Goal: Use online tool/utility: Utilize a website feature to perform a specific function

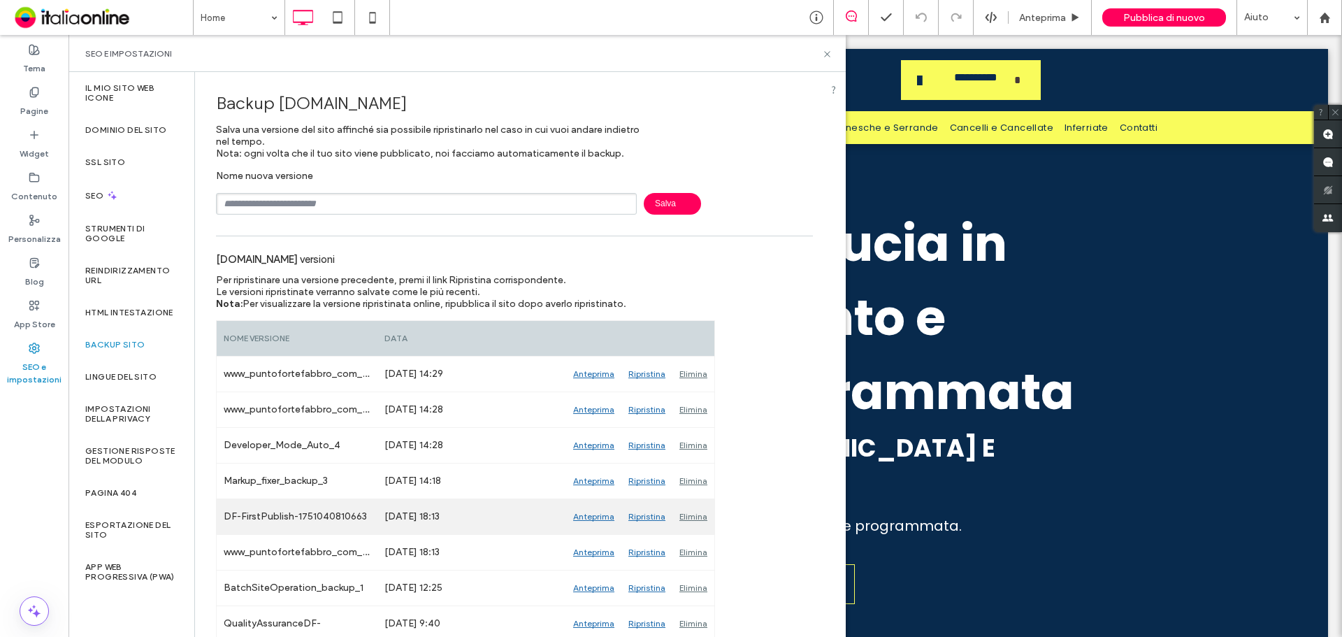
scroll to position [41, 0]
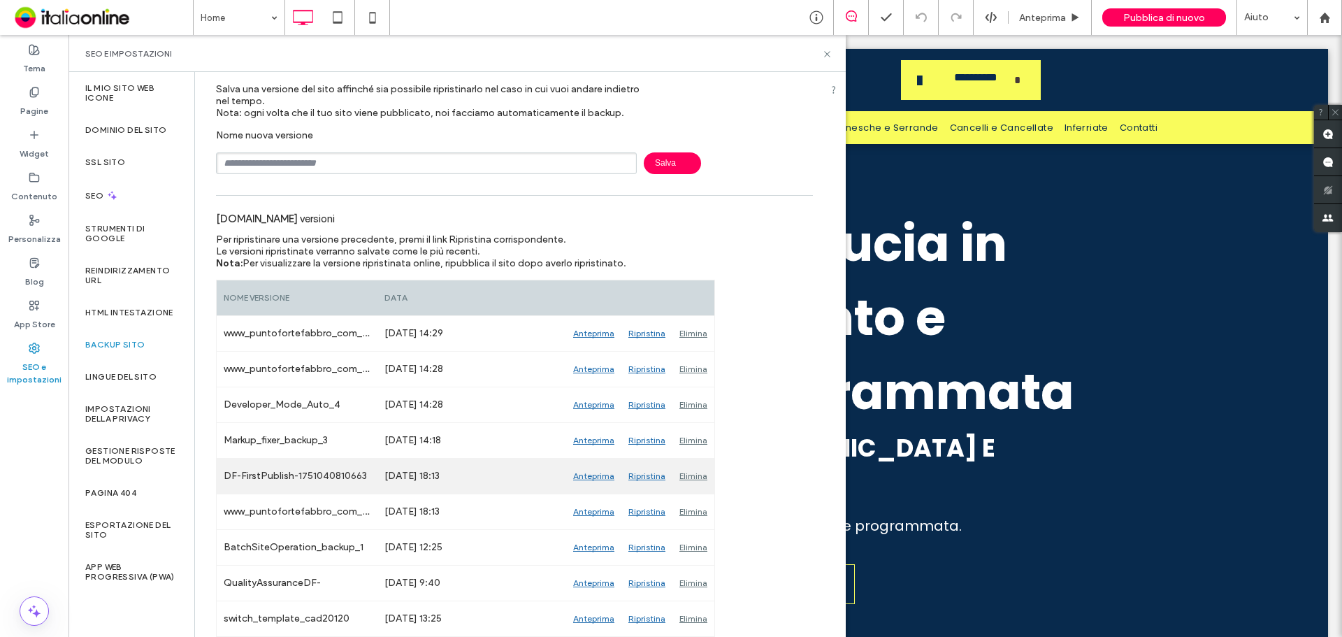
click at [602, 479] on div "Anteprima" at bounding box center [593, 475] width 55 height 35
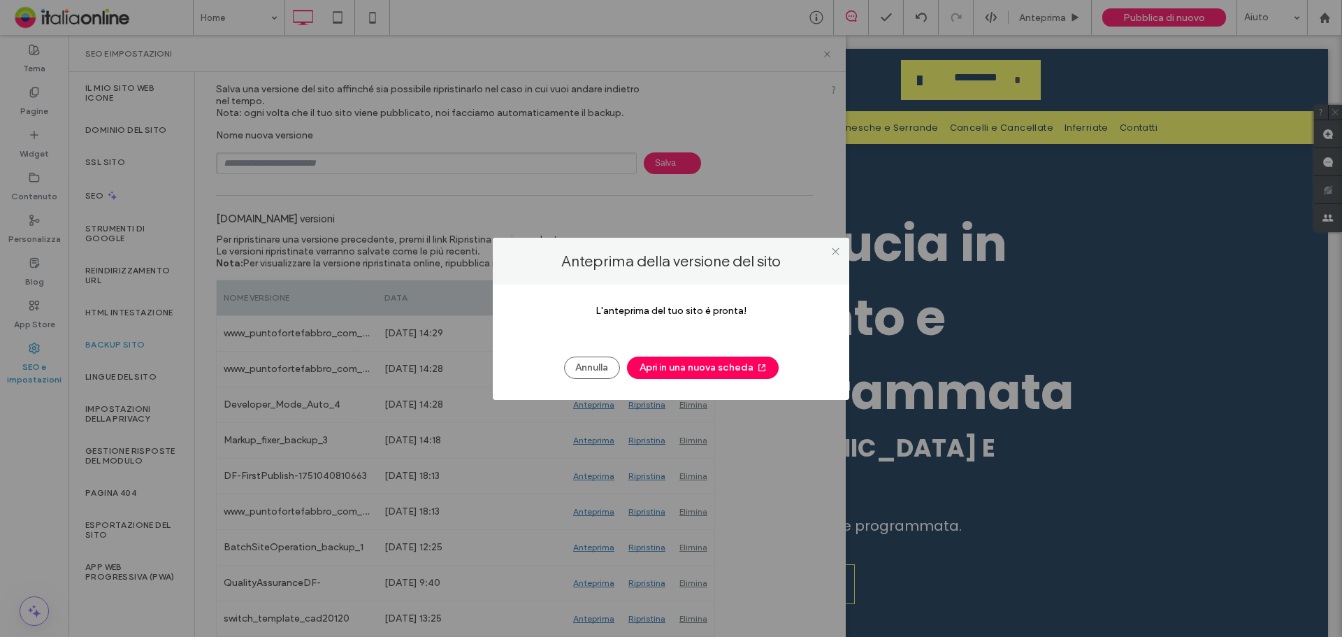
click at [664, 366] on button "Apri in una nuova scheda" at bounding box center [703, 367] width 152 height 22
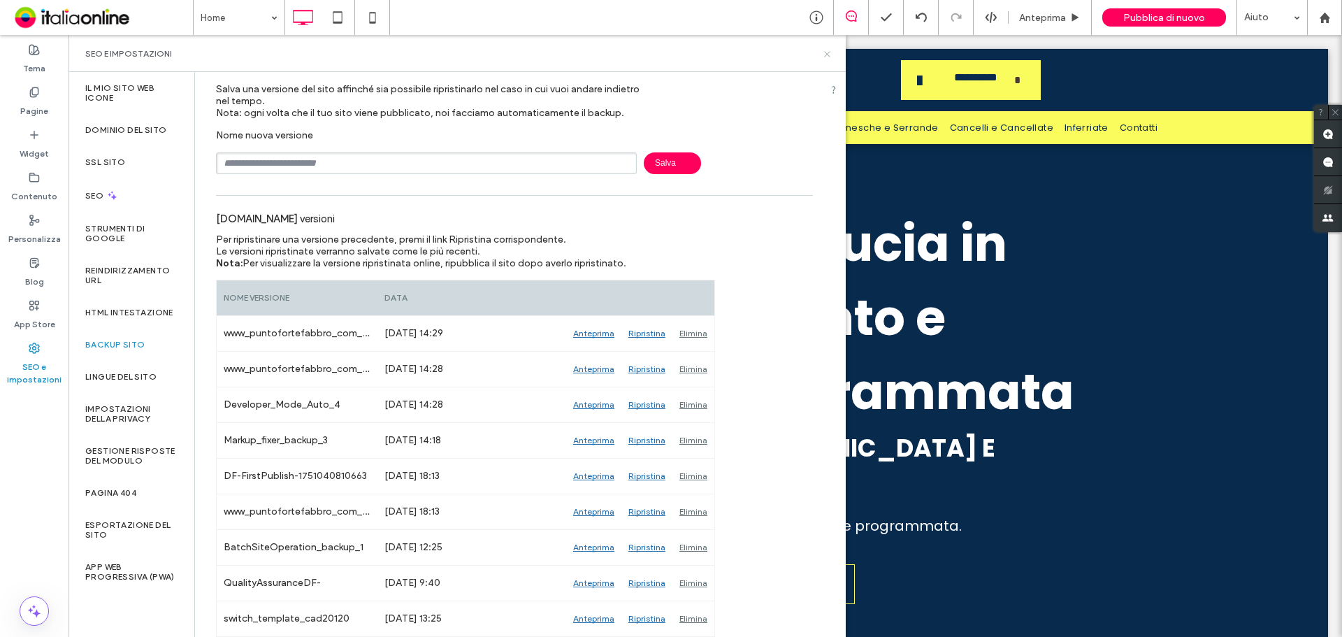
drag, startPoint x: 828, startPoint y: 55, endPoint x: 753, endPoint y: 20, distance: 82.9
click at [828, 55] on use at bounding box center [827, 54] width 6 height 6
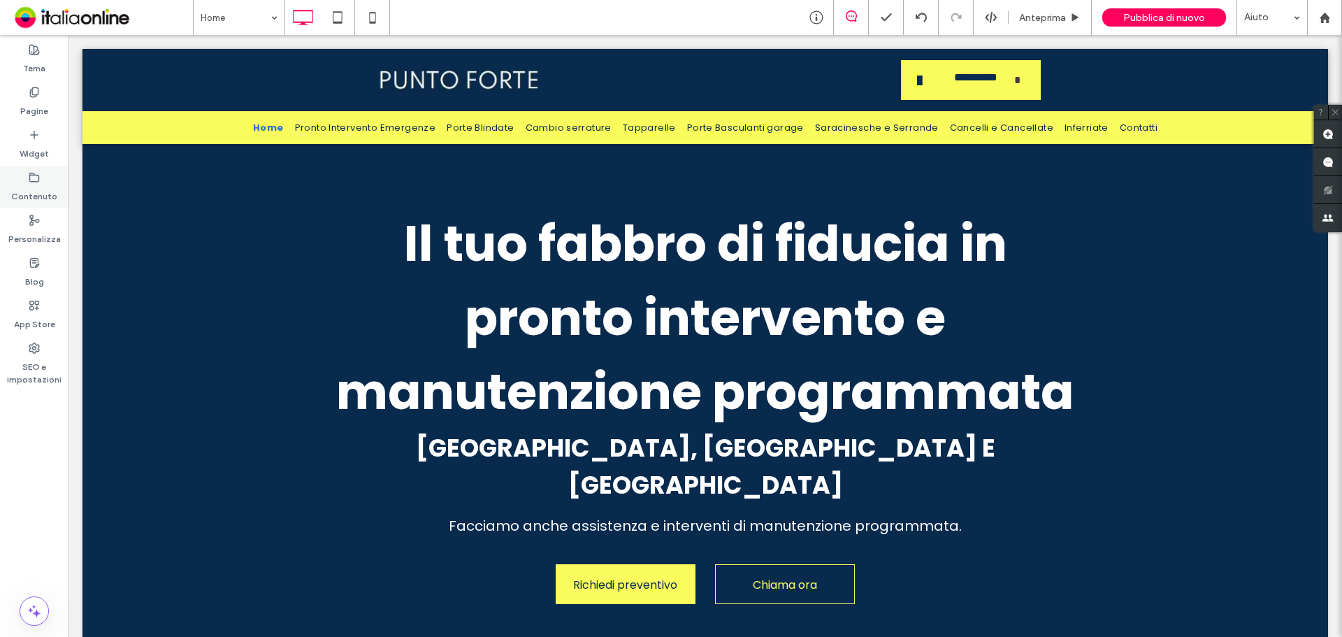
click at [29, 199] on label "Contenuto" at bounding box center [34, 193] width 46 height 20
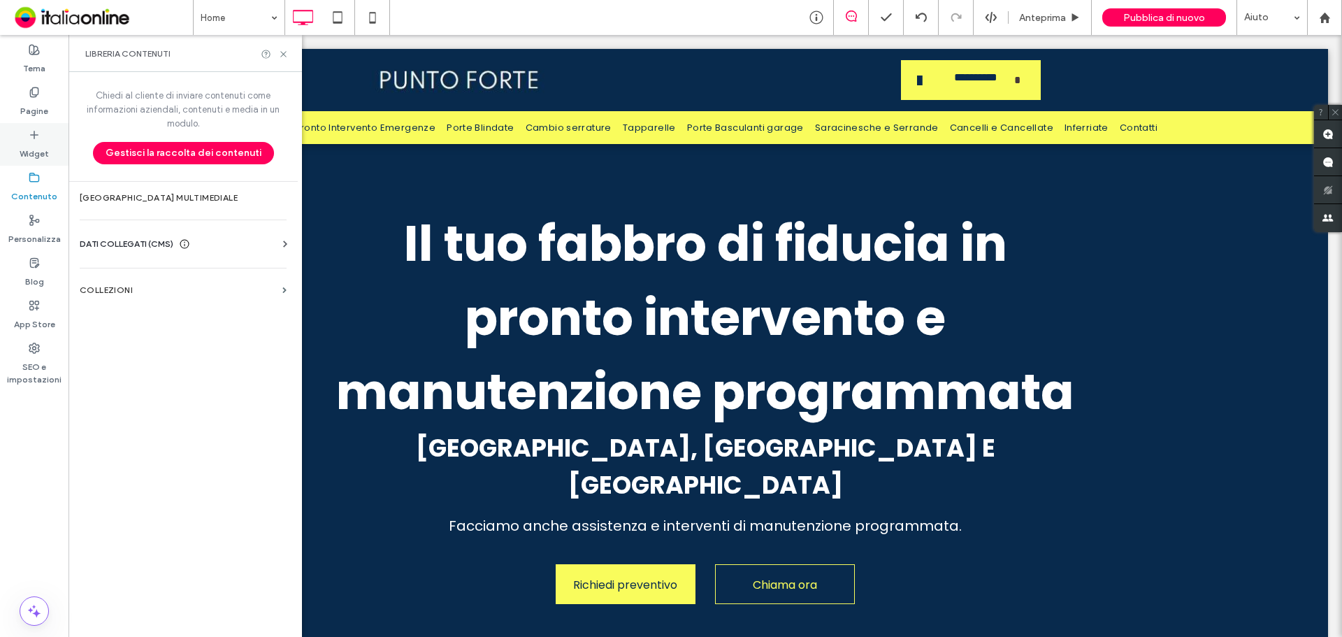
click at [29, 131] on icon at bounding box center [34, 134] width 11 height 11
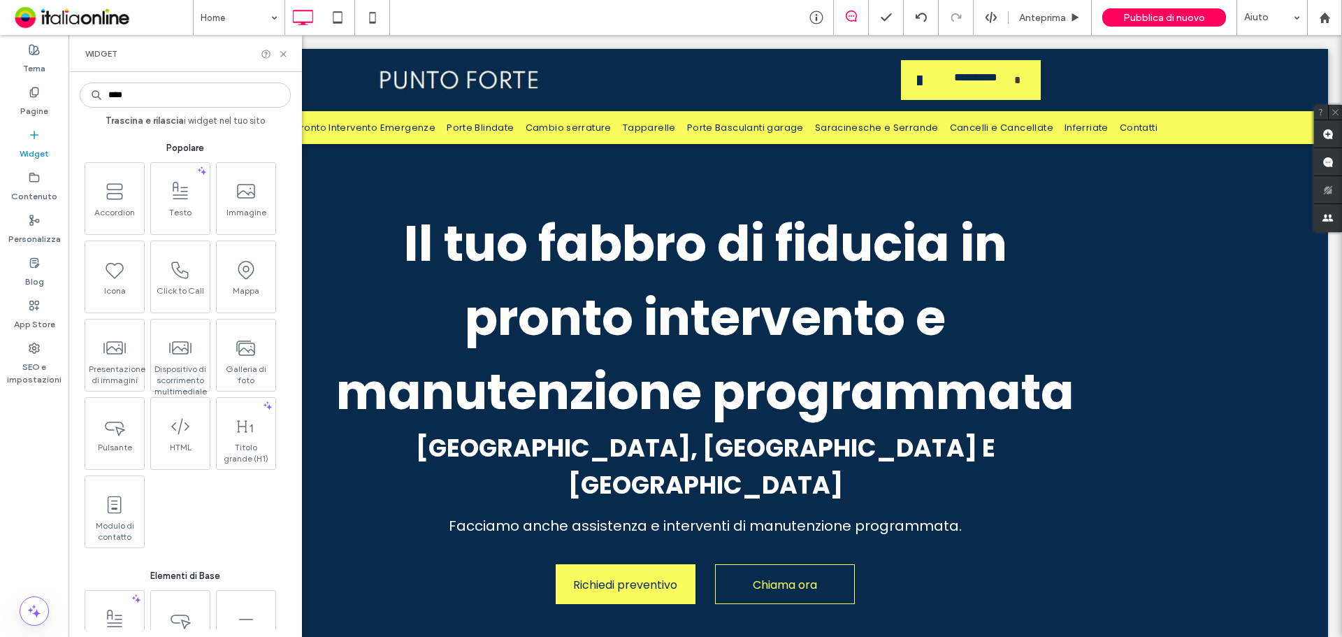
type input "****"
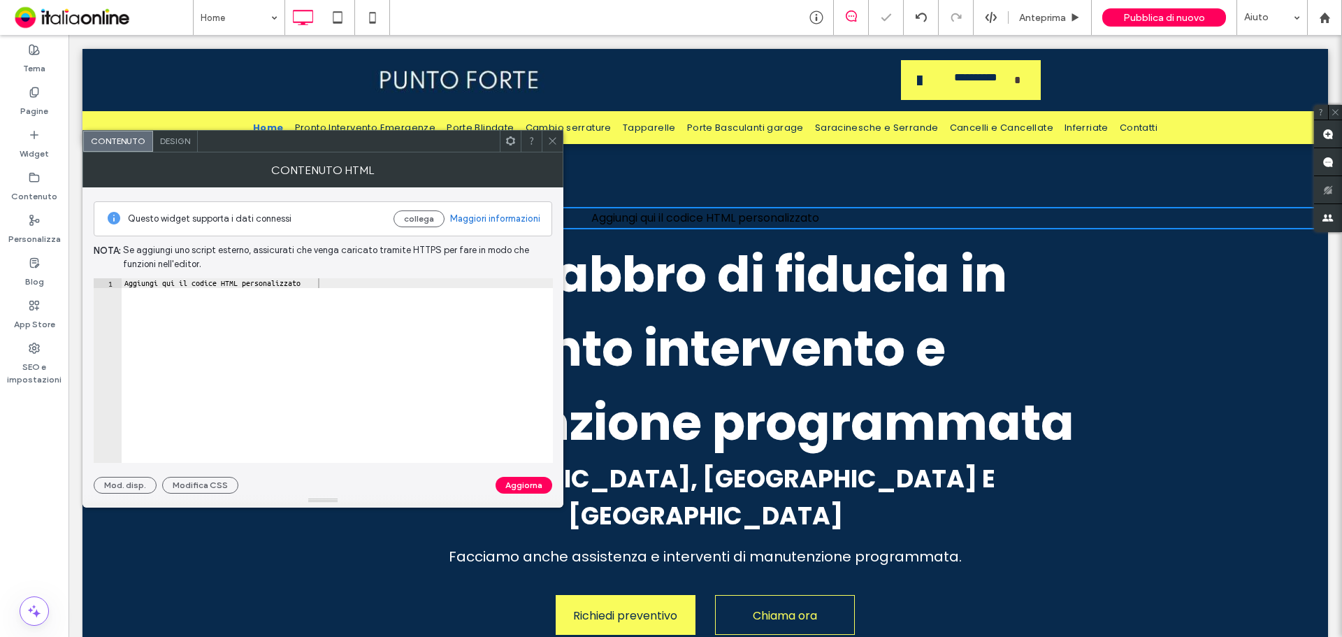
click at [175, 137] on span "Design" at bounding box center [175, 141] width 30 height 10
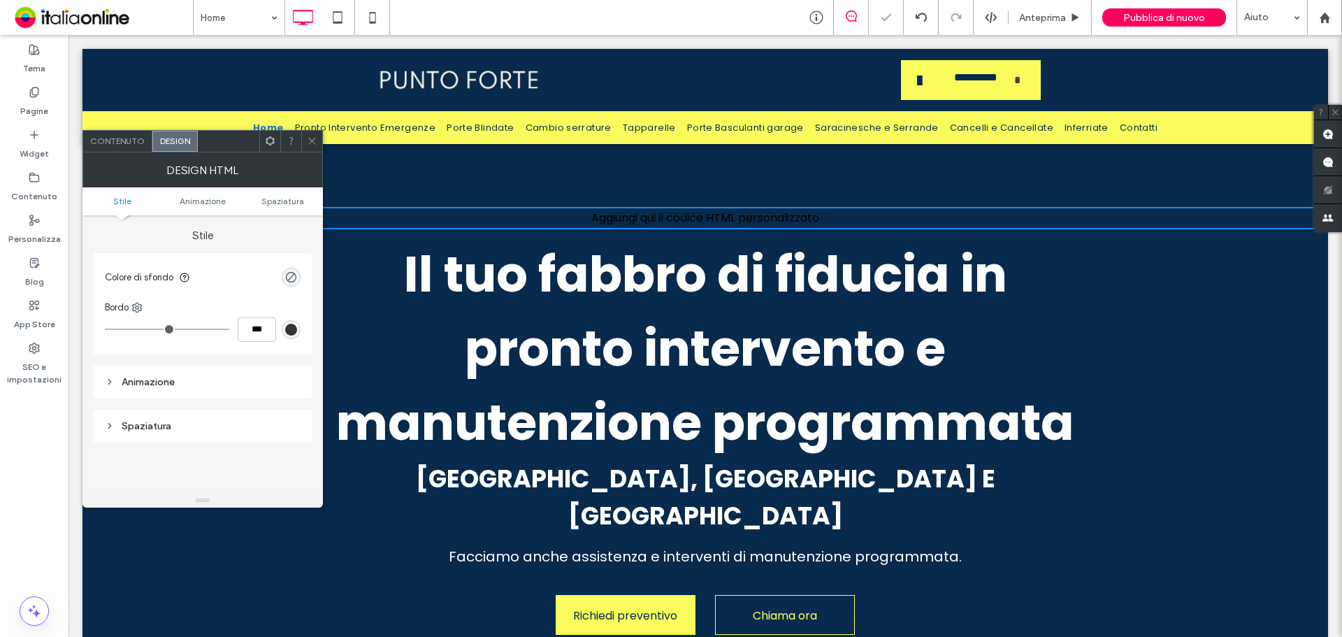
click at [114, 135] on div "Contenuto" at bounding box center [117, 141] width 69 height 21
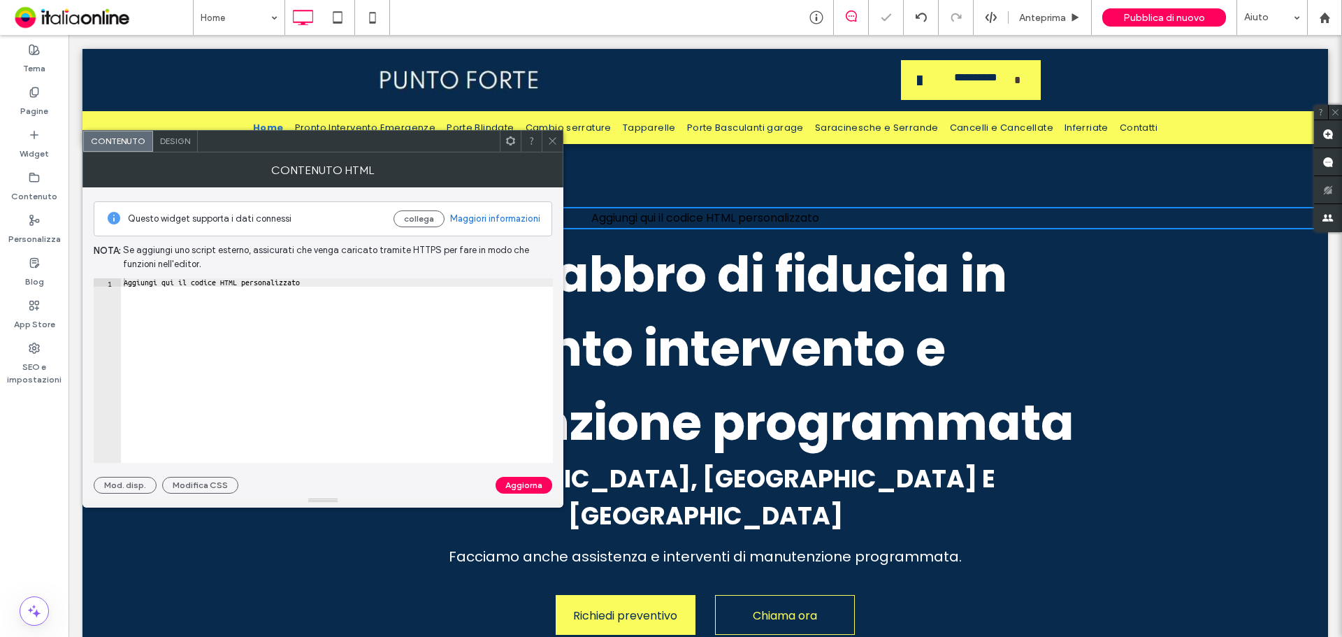
click at [194, 299] on div "Aggiungi qui il codice HTML personalizzato" at bounding box center [337, 378] width 432 height 201
paste textarea "Cursor at row 1"
type textarea "*********"
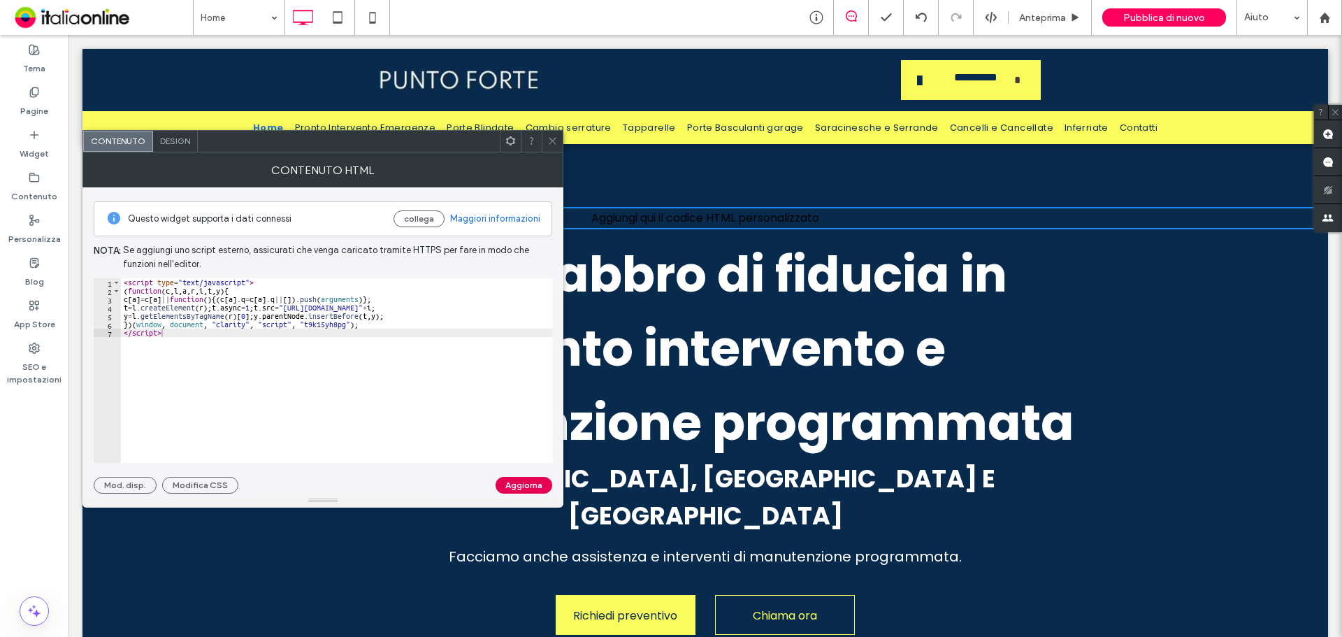
click at [537, 484] on button "Aggiorna" at bounding box center [523, 485] width 57 height 17
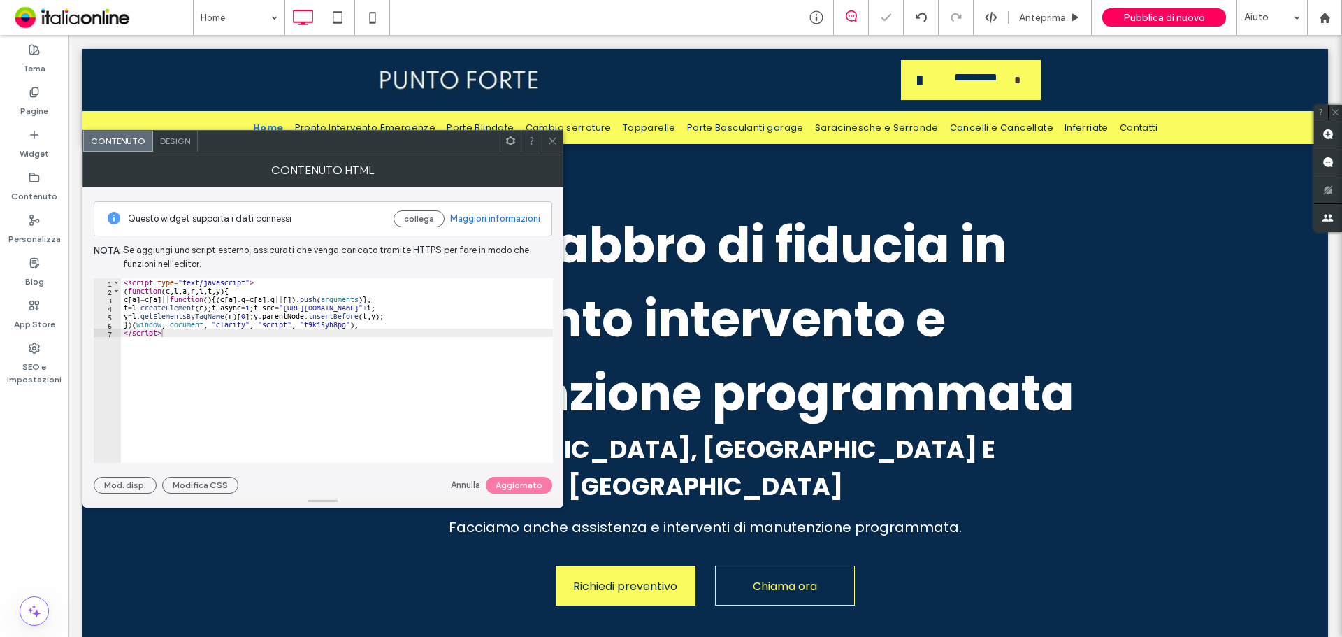
click at [551, 135] on span at bounding box center [552, 141] width 10 height 21
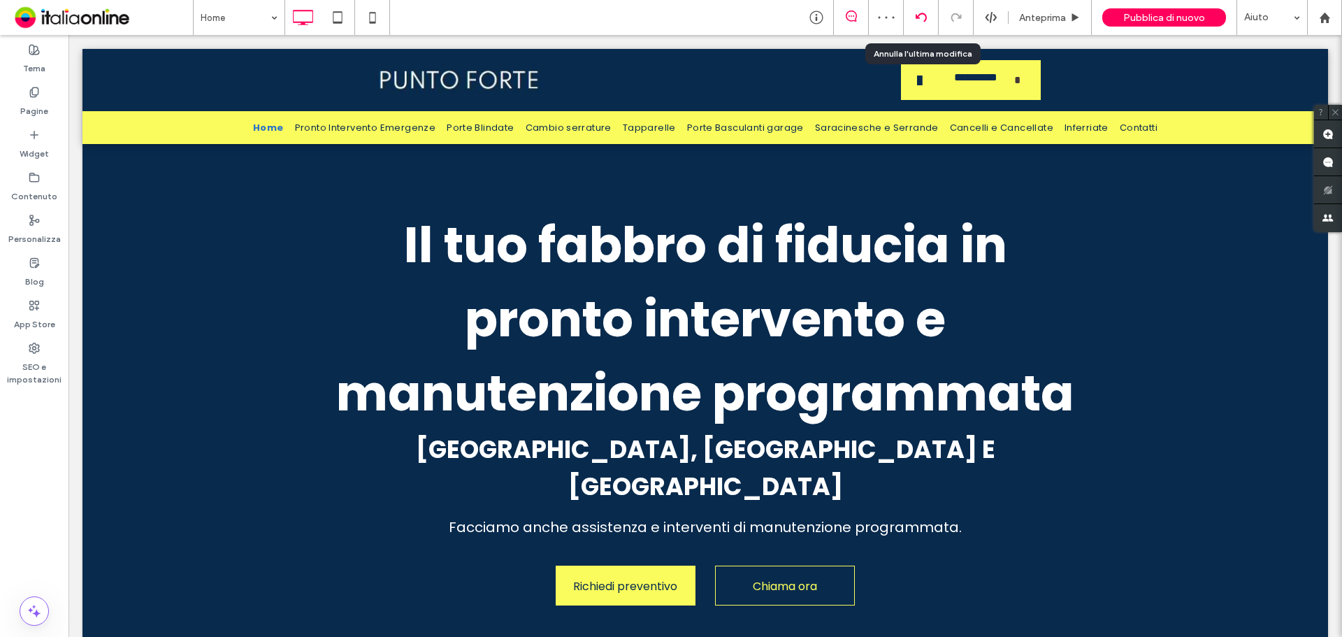
click at [925, 20] on use at bounding box center [920, 17] width 11 height 9
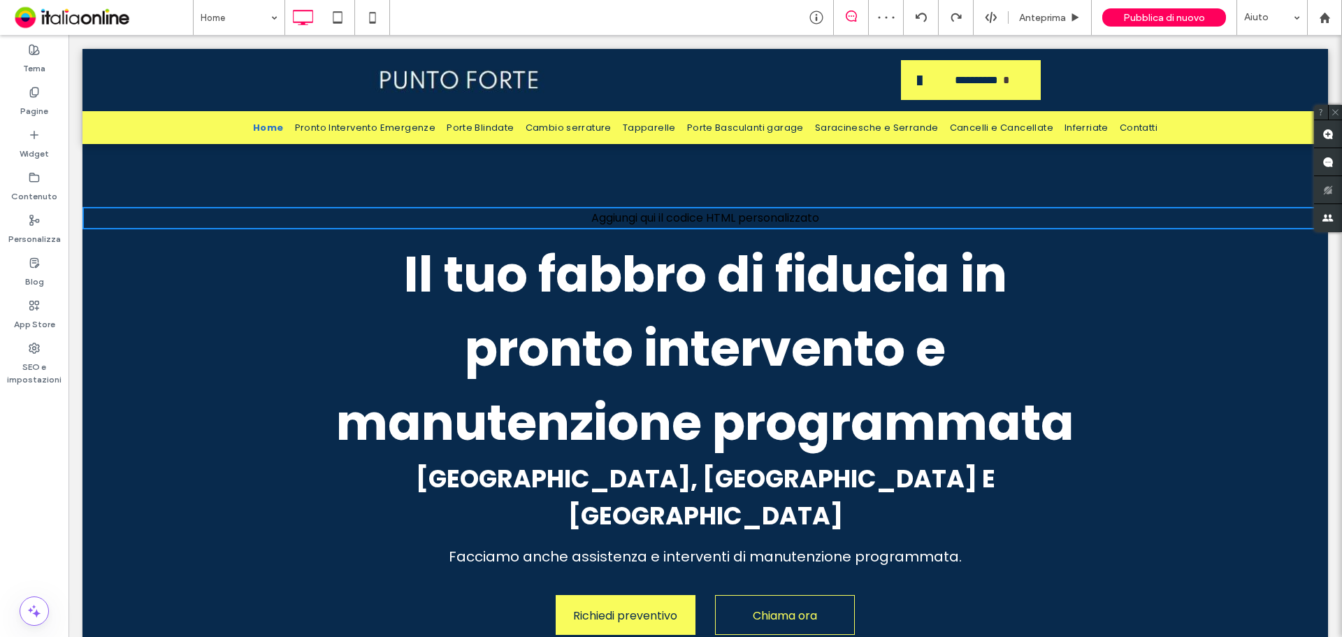
scroll to position [0, 0]
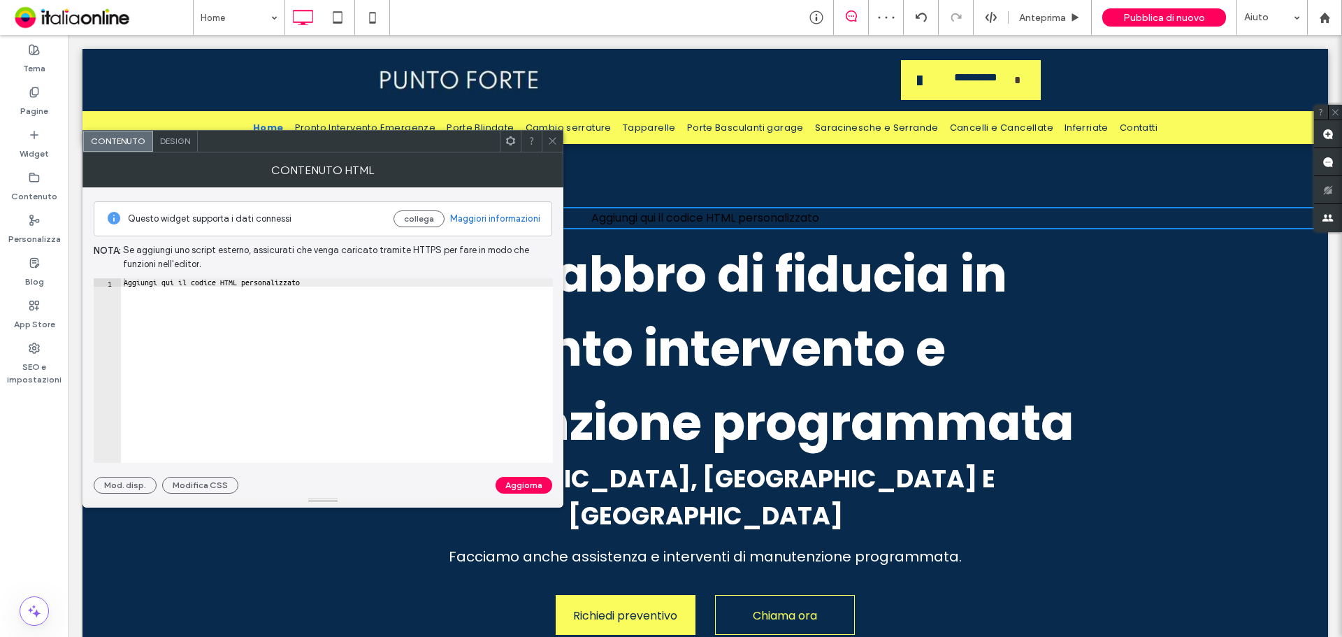
click at [550, 140] on icon at bounding box center [552, 141] width 10 height 10
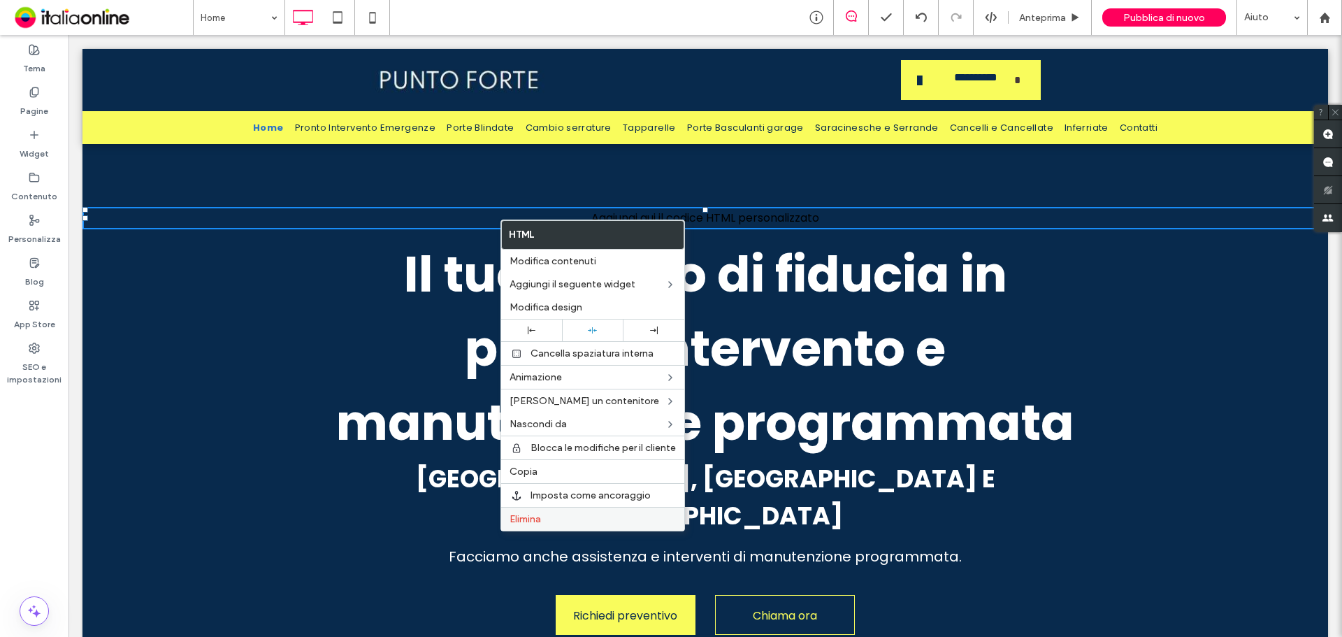
drag, startPoint x: 534, startPoint y: 525, endPoint x: 533, endPoint y: 517, distance: 7.8
click at [533, 525] on div "Elimina" at bounding box center [592, 519] width 183 height 24
